Goal: Book appointment/travel/reservation

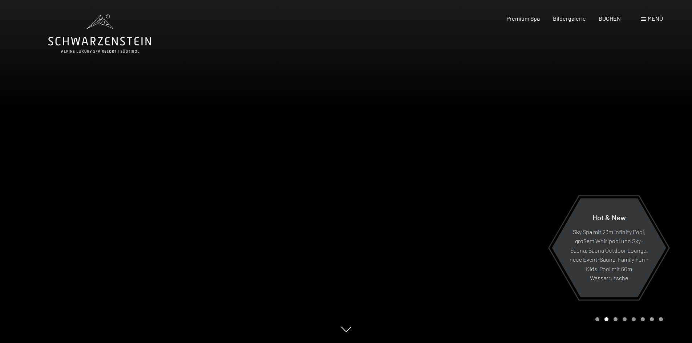
click at [648, 15] on span "Menü" at bounding box center [655, 18] width 15 height 7
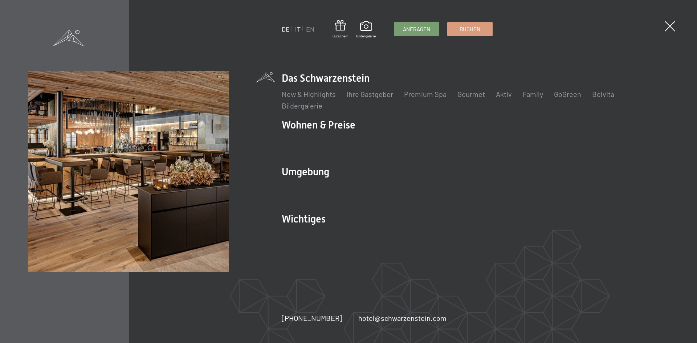
click at [300, 28] on link "IT" at bounding box center [297, 29] width 5 height 8
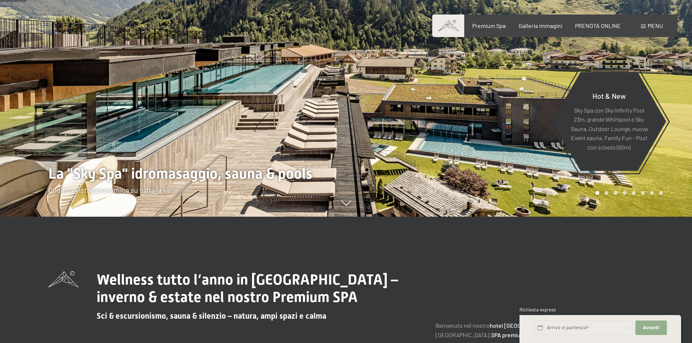
scroll to position [218, 0]
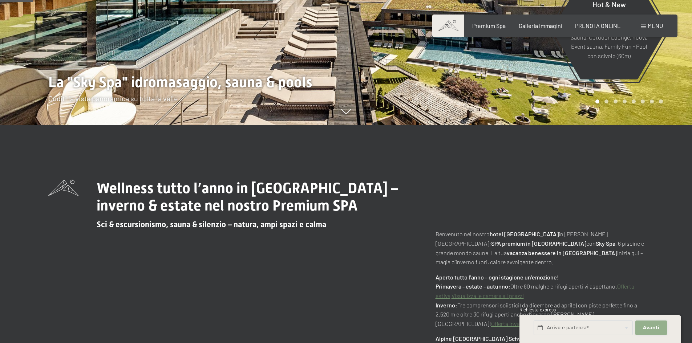
click at [654, 330] on span "Avanti" at bounding box center [651, 328] width 16 height 7
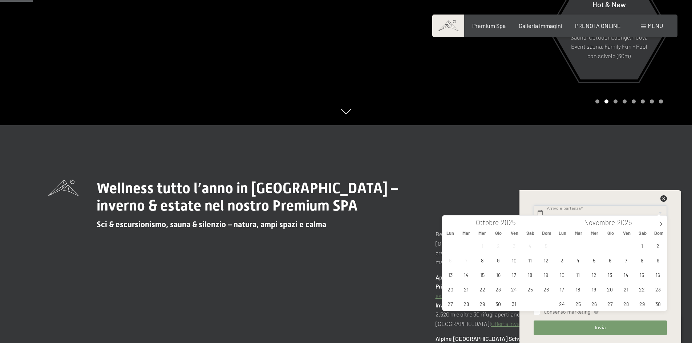
click at [662, 223] on icon at bounding box center [660, 224] width 5 height 5
type input "2026"
click at [497, 290] on span "25" at bounding box center [498, 289] width 14 height 14
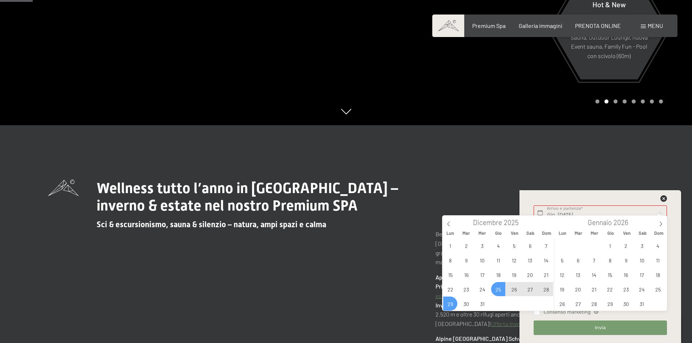
click at [447, 303] on span "29" at bounding box center [450, 304] width 14 height 14
type input "Gio. 25/12/2025 - Lun. 29/12/2025"
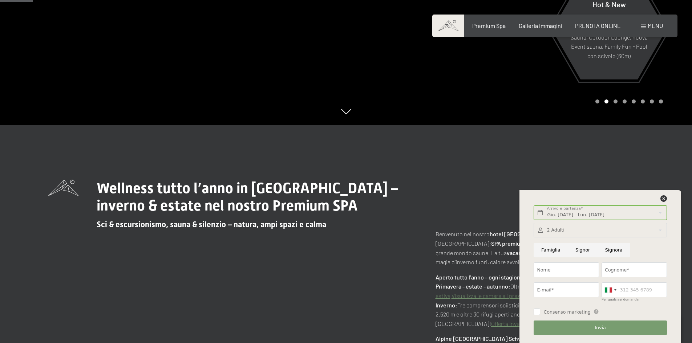
click at [567, 230] on div at bounding box center [600, 230] width 133 height 15
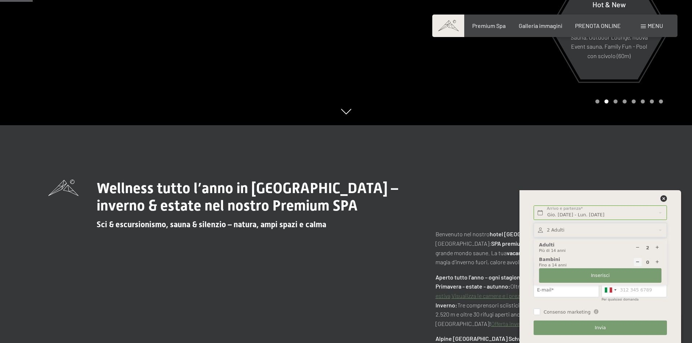
click at [658, 262] on icon at bounding box center [657, 262] width 5 height 5
type input "1"
select select
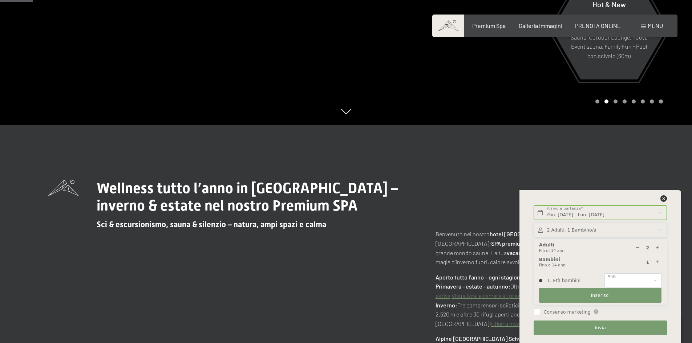
click at [658, 262] on icon at bounding box center [657, 262] width 5 height 5
type input "2"
select select
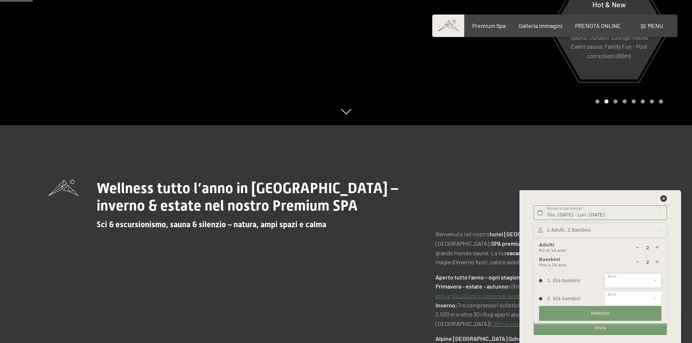
click at [636, 279] on select "0 1 2 3 4 5 6 7 8 9 10 11 12 13 14" at bounding box center [632, 280] width 57 height 15
select select "12"
click at [604, 273] on select "0 1 2 3 4 5 6 7 8 9 10 11 12 13 14" at bounding box center [632, 280] width 57 height 15
click at [626, 299] on select "0 1 2 3 4 5 6 7 8 9 10 11 12 13 14" at bounding box center [632, 298] width 57 height 15
select select "4"
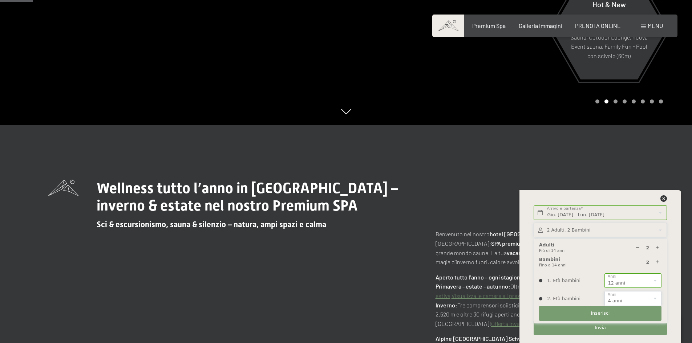
click at [604, 291] on select "0 1 2 3 4 5 6 7 8 9 10 11 12 13 14" at bounding box center [632, 298] width 57 height 15
click at [595, 313] on span "Inserisci" at bounding box center [600, 313] width 19 height 7
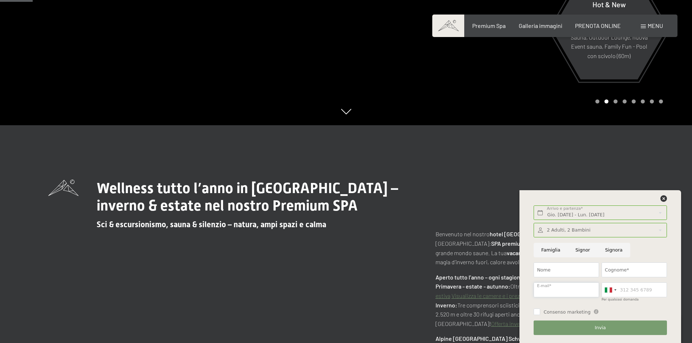
click at [555, 292] on input "E-mail*" at bounding box center [566, 290] width 65 height 15
type input "cristiano.s@email.it"
click at [644, 290] on input "Per qualsiasi domanda" at bounding box center [633, 290] width 65 height 15
type input "3398712547"
click at [558, 273] on input "Nome" at bounding box center [566, 270] width 65 height 15
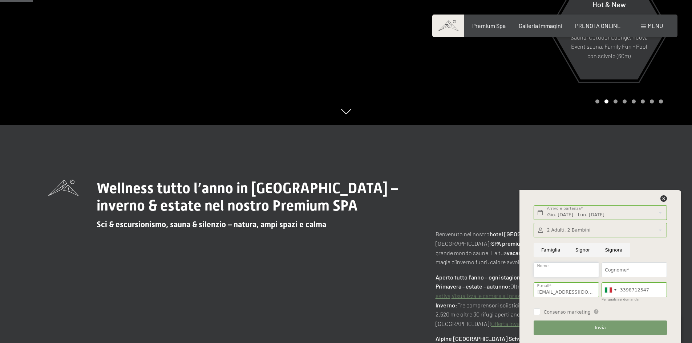
type input "CRISTIANO"
click at [647, 268] on input "Cognome*" at bounding box center [633, 270] width 65 height 15
type input "SILENZI"
click at [536, 312] on input "Consenso marketing" at bounding box center [537, 312] width 7 height 7
click at [633, 308] on div "Consenso marketing Il sottoscritto, letta e compresa l’informativa di cui a que…" at bounding box center [600, 311] width 133 height 8
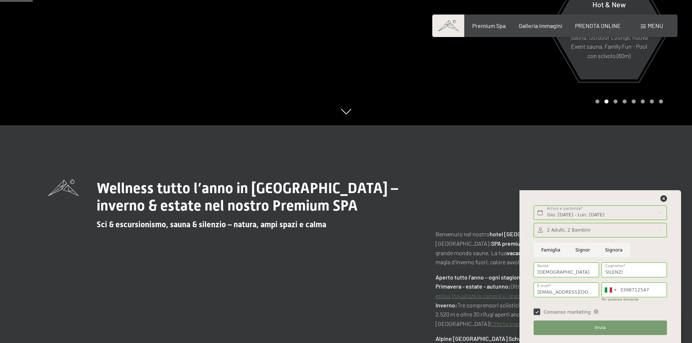
drag, startPoint x: 537, startPoint y: 311, endPoint x: 563, endPoint y: 309, distance: 26.2
click at [537, 312] on input "Consenso marketing" at bounding box center [537, 312] width 7 height 7
checkbox input "false"
click at [601, 329] on span "Invia" at bounding box center [600, 328] width 11 height 7
